Goal: Transaction & Acquisition: Book appointment/travel/reservation

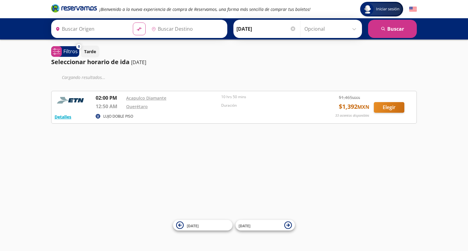
type input "Acapulco Diamante, [GEOGRAPHIC_DATA]"
type input "[PERSON_NAME] de Querétaro, [GEOGRAPHIC_DATA]"
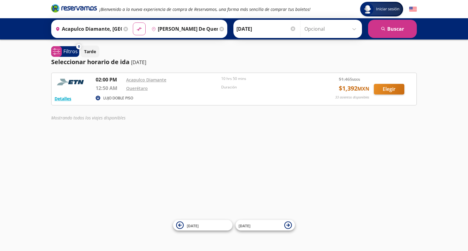
click at [167, 27] on input "[PERSON_NAME] de Querétaro, [GEOGRAPHIC_DATA]" at bounding box center [183, 28] width 69 height 15
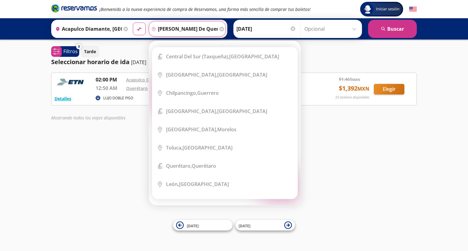
click at [219, 29] on icon at bounding box center [221, 29] width 5 height 5
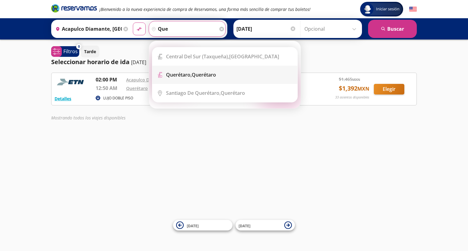
click at [183, 70] on li "Terminal Icon" at bounding box center [224, 75] width 145 height 18
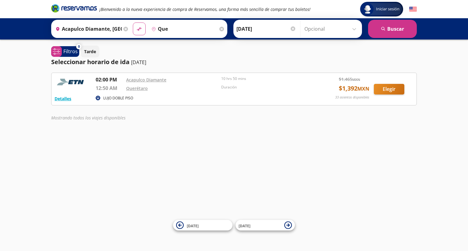
type input "Querétaro, Querétaro"
click at [385, 26] on button "search [GEOGRAPHIC_DATA]" at bounding box center [392, 29] width 49 height 18
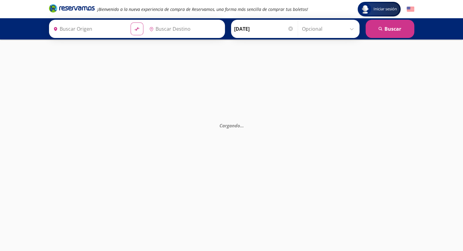
type input "Acapulco Diamante, [GEOGRAPHIC_DATA]"
type input "Querétaro, Querétaro"
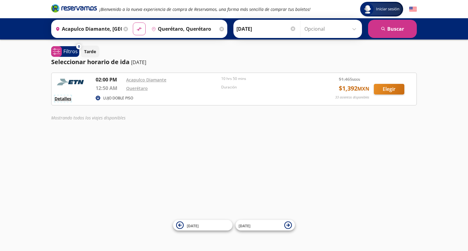
click at [66, 100] on button "Detalles" at bounding box center [62, 99] width 17 height 6
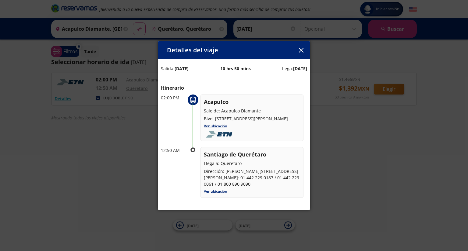
click at [299, 48] on icon "button" at bounding box center [301, 50] width 5 height 5
